Goal: Download file/media

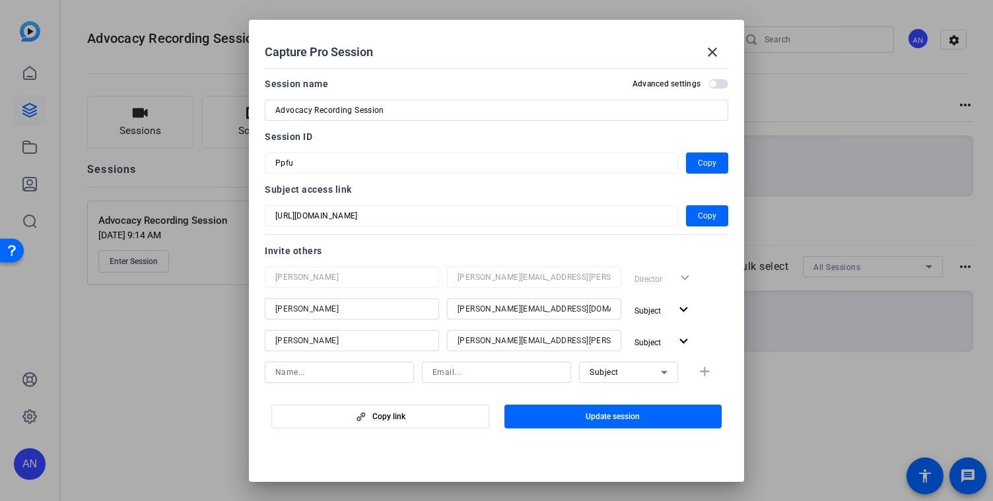
scroll to position [43, 0]
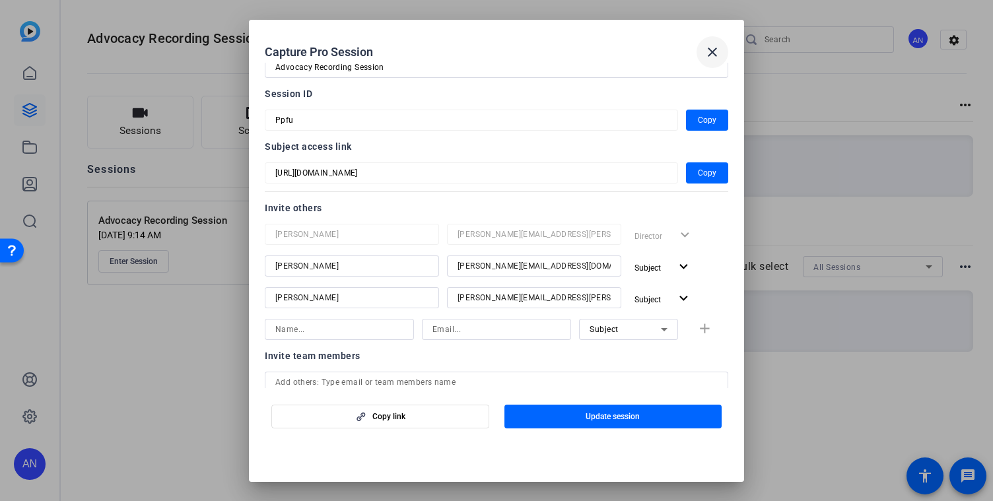
click at [708, 48] on mat-icon "close" at bounding box center [712, 52] width 16 height 16
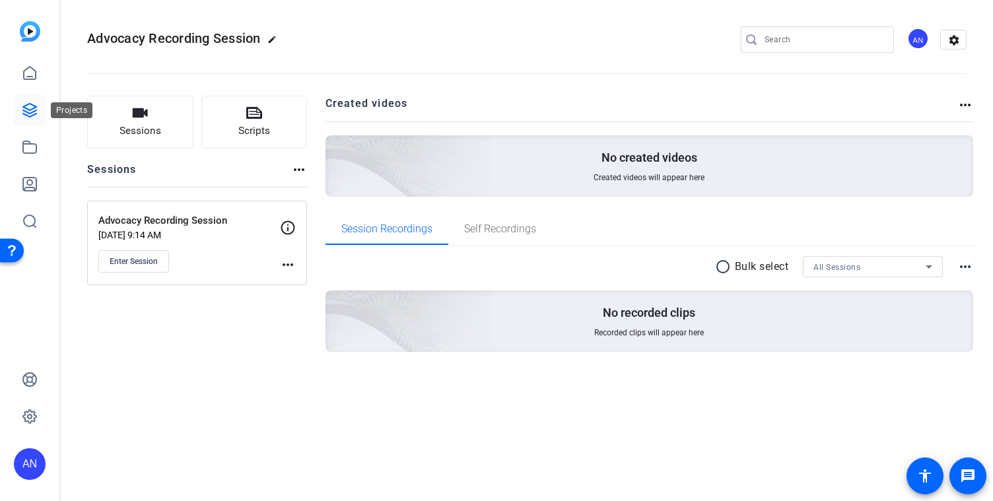
click at [24, 108] on icon at bounding box center [29, 110] width 13 height 13
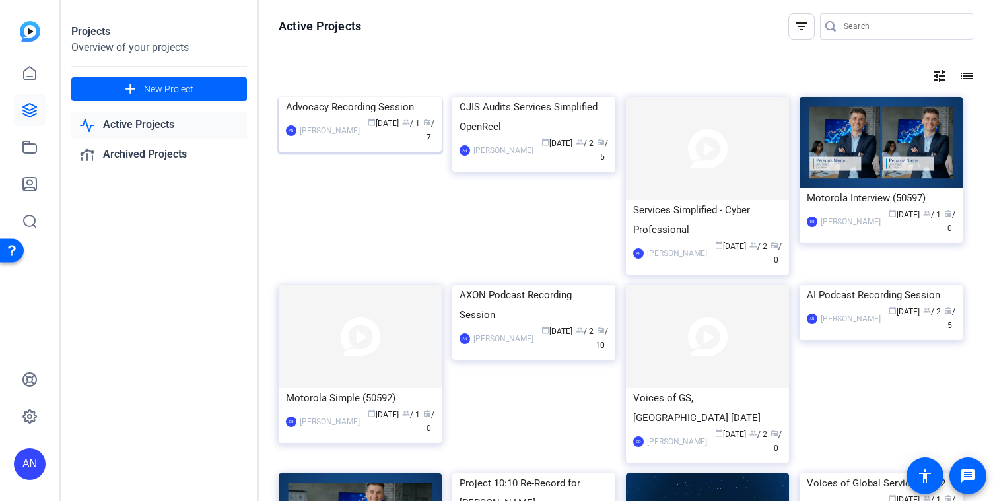
click at [351, 97] on img at bounding box center [360, 97] width 163 height 0
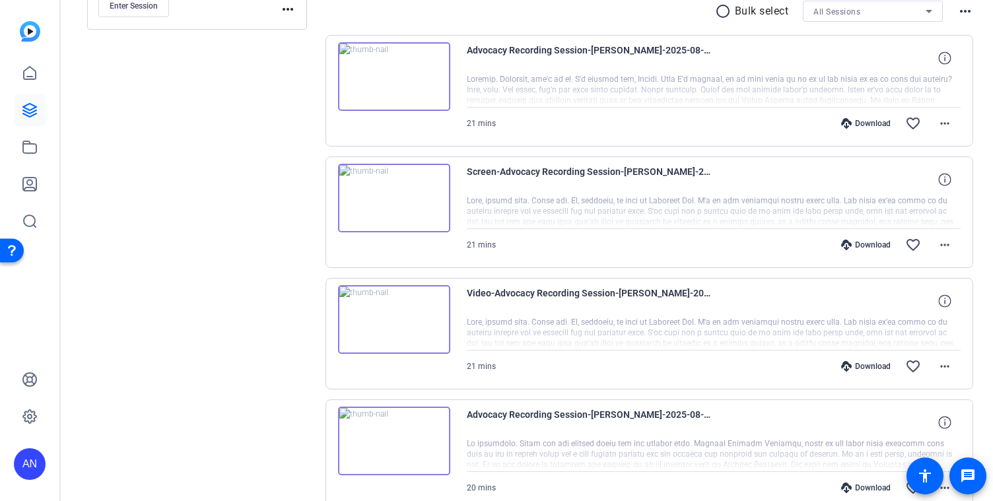
scroll to position [249, 0]
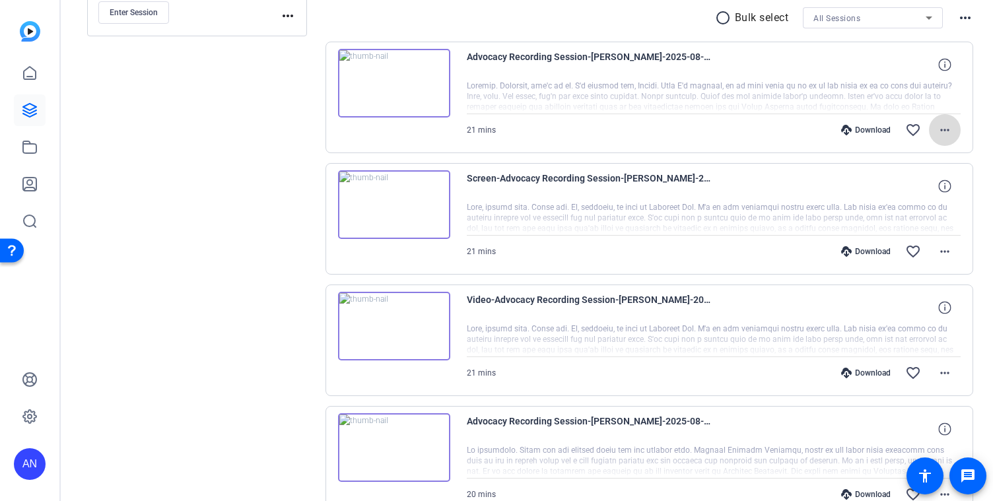
click at [950, 125] on mat-icon "more_horiz" at bounding box center [945, 130] width 16 height 16
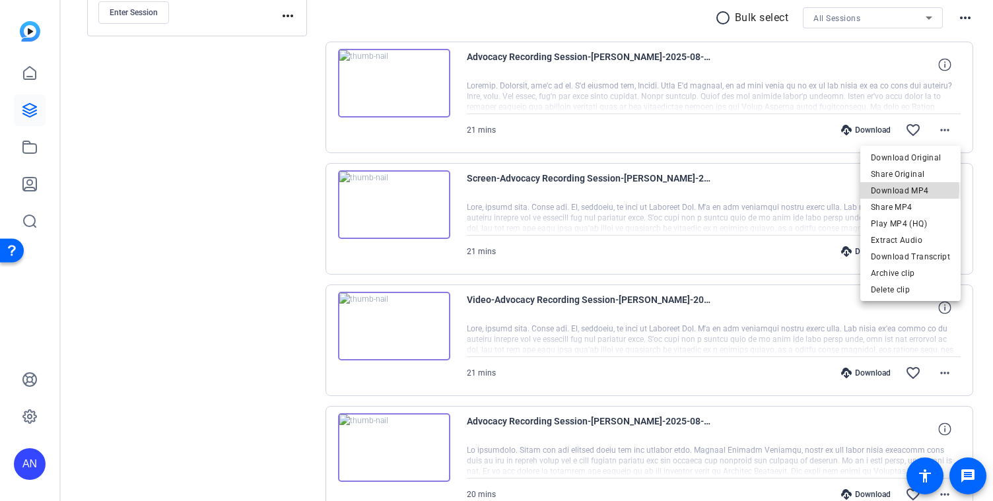
click at [906, 189] on span "Download MP4" at bounding box center [910, 191] width 79 height 16
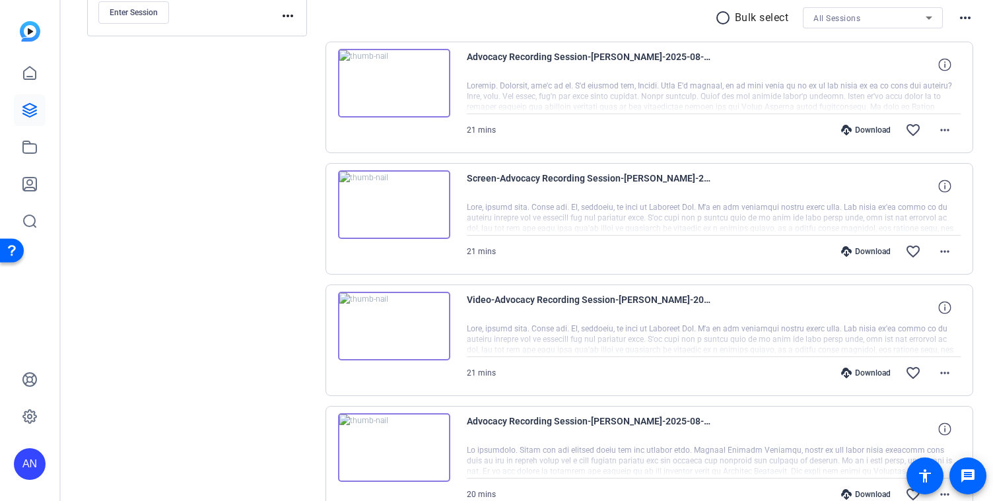
click at [972, 237] on div "Screen-Advocacy Recording Session-[PERSON_NAME]-2025-08-25-13-32-16-654-0 21 mi…" at bounding box center [649, 219] width 648 height 112
click at [944, 256] on mat-icon "more_horiz" at bounding box center [945, 252] width 16 height 16
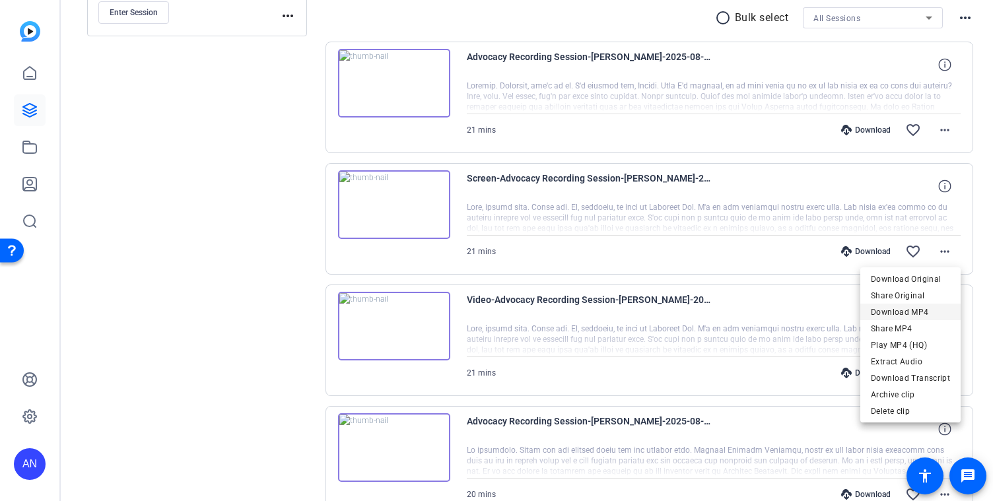
click at [919, 308] on span "Download MP4" at bounding box center [910, 312] width 79 height 16
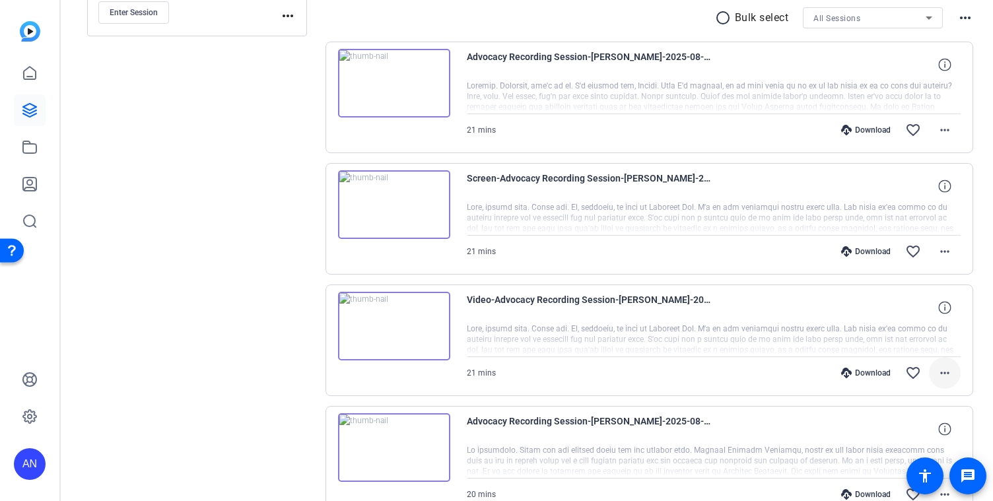
click at [937, 372] on mat-icon "more_horiz" at bounding box center [945, 373] width 16 height 16
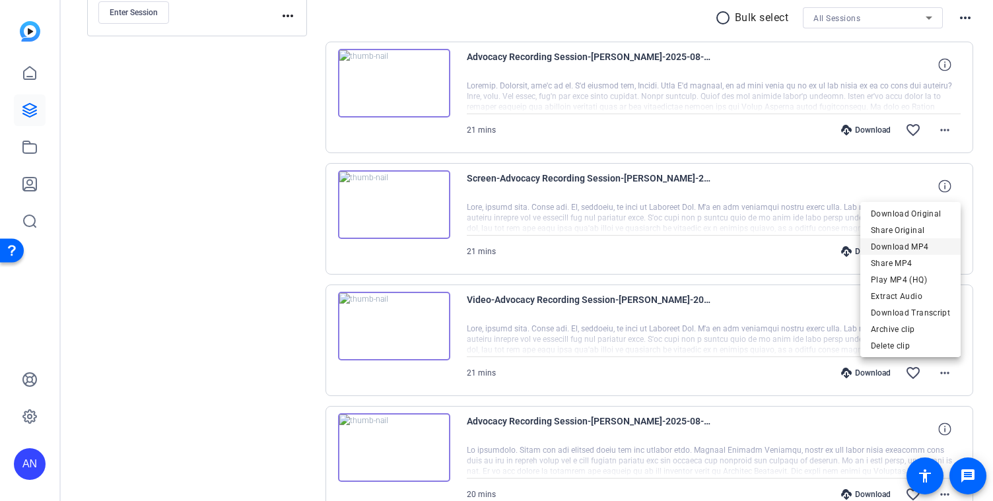
click at [892, 249] on span "Download MP4" at bounding box center [910, 247] width 79 height 16
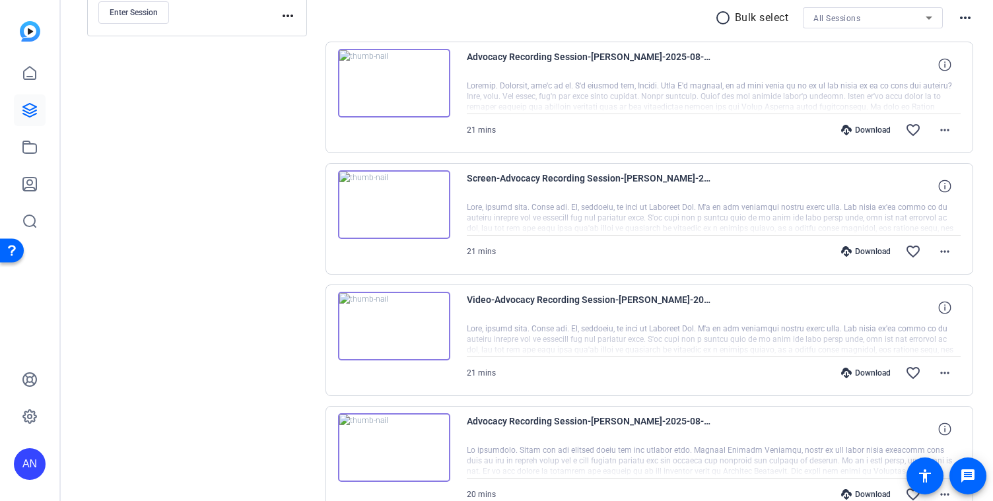
click at [280, 257] on div "Sessions Scripts Sessions more_horiz Advocacy Recording Session [DATE] 9:14 AM …" at bounding box center [197, 385] width 220 height 1077
